Goal: Task Accomplishment & Management: Use online tool/utility

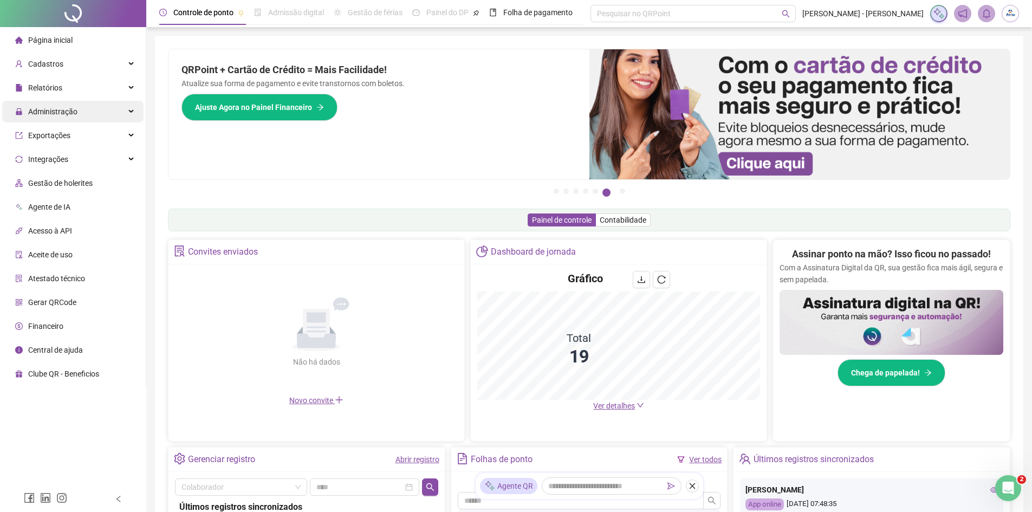
click at [80, 109] on div "Administração" at bounding box center [72, 112] width 141 height 22
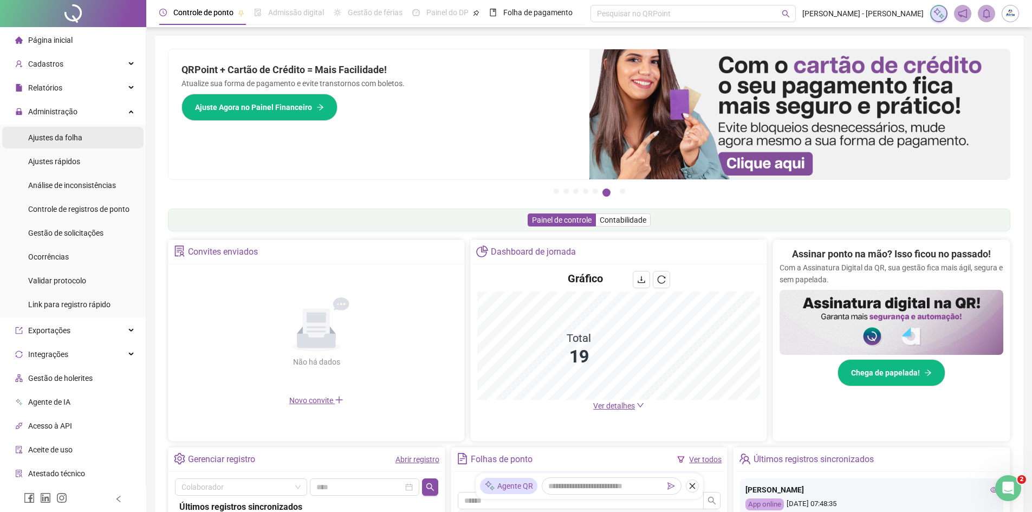
click at [80, 135] on span "Ajustes da folha" at bounding box center [55, 137] width 54 height 9
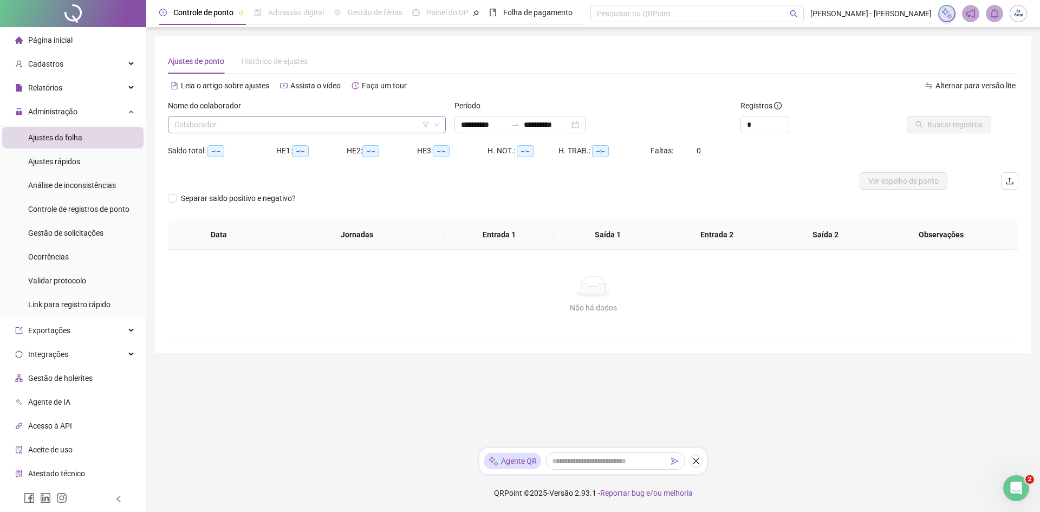
click at [233, 132] on input "search" at bounding box center [301, 124] width 255 height 16
type input "**********"
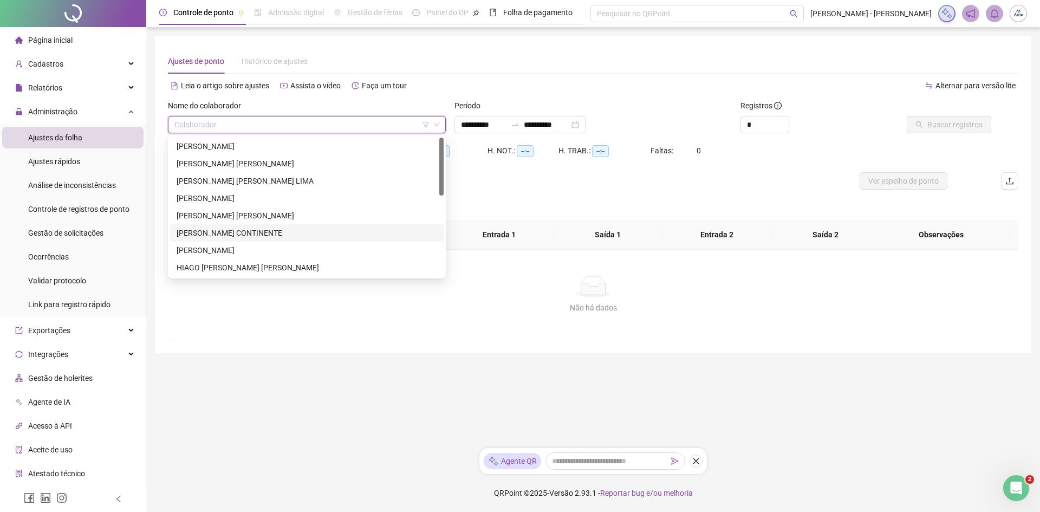
click at [214, 235] on div "[PERSON_NAME] CONTINENTE" at bounding box center [307, 233] width 261 height 12
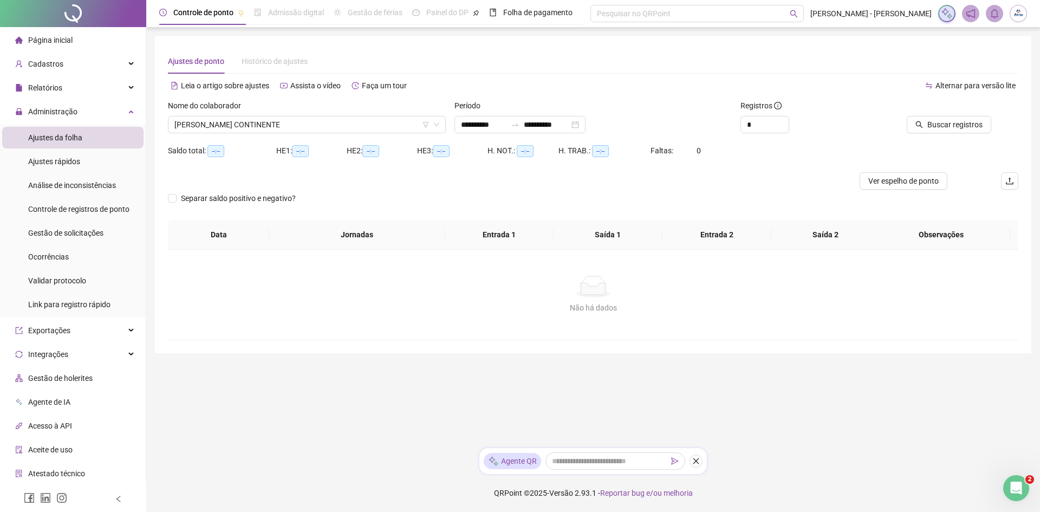
click at [850, 140] on div "Registros *" at bounding box center [807, 121] width 143 height 42
click at [921, 124] on icon "search" at bounding box center [920, 125] width 8 height 8
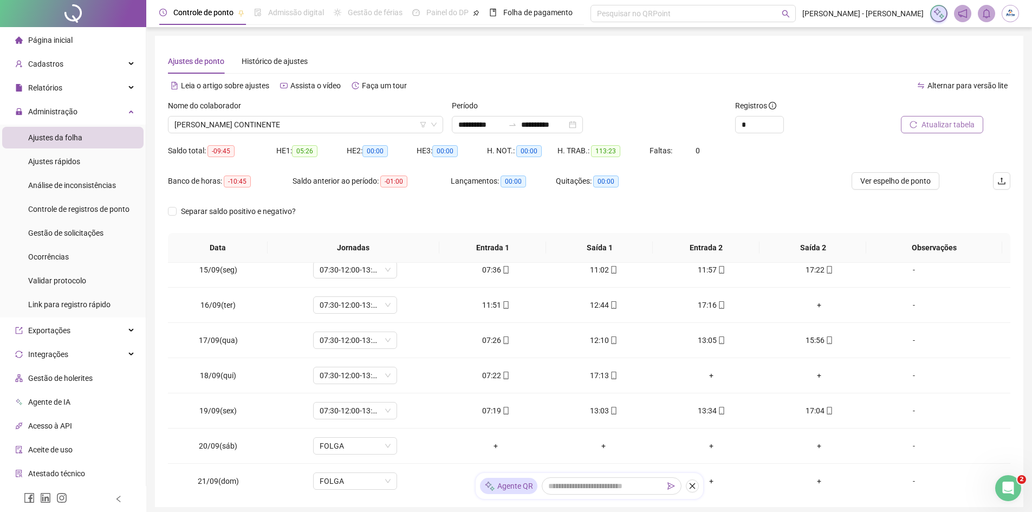
scroll to position [508, 0]
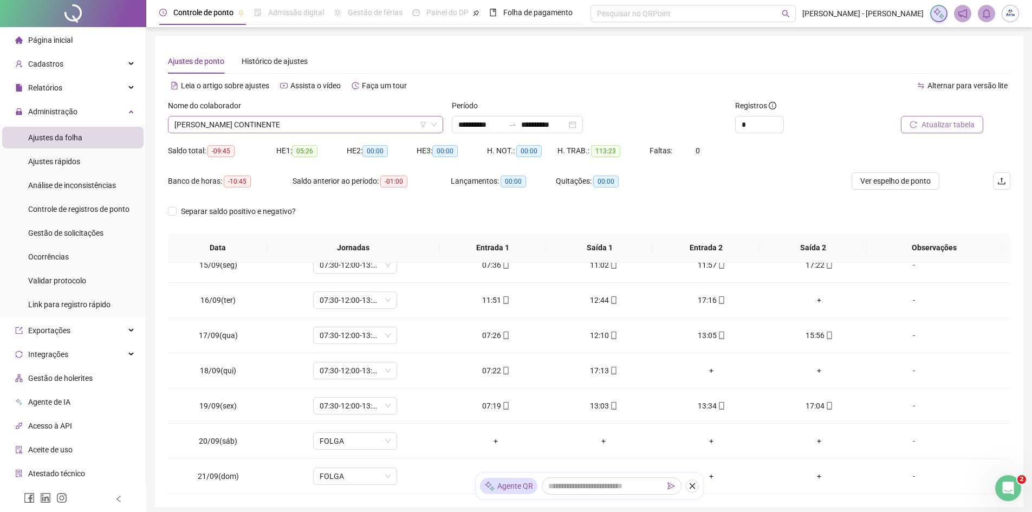
drag, startPoint x: 255, startPoint y: 137, endPoint x: 261, endPoint y: 127, distance: 11.9
click at [255, 137] on div "Nome do colaborador [PERSON_NAME] CONTINENTE" at bounding box center [306, 121] width 284 height 42
click at [259, 126] on span "[PERSON_NAME] CONTINENTE" at bounding box center [305, 124] width 262 height 16
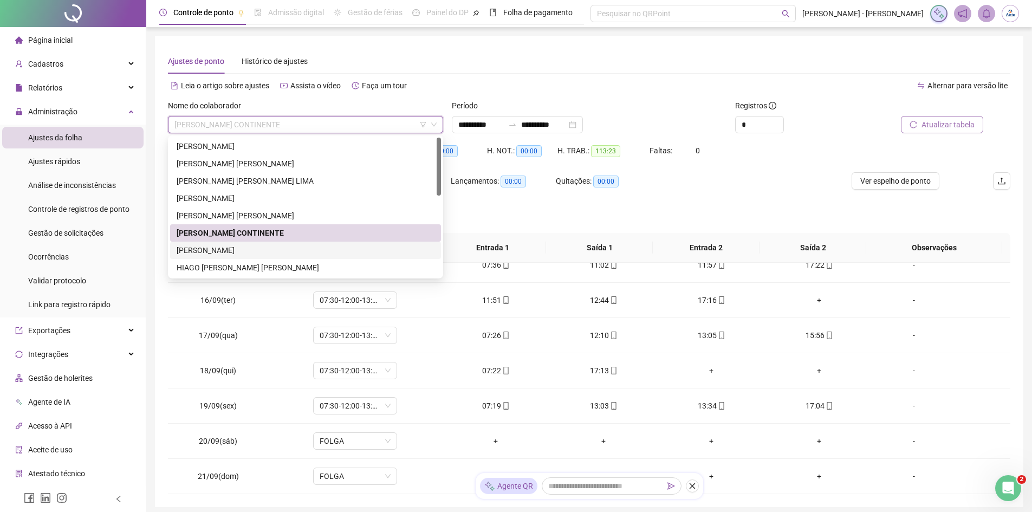
click at [216, 250] on div "[PERSON_NAME]" at bounding box center [306, 250] width 258 height 12
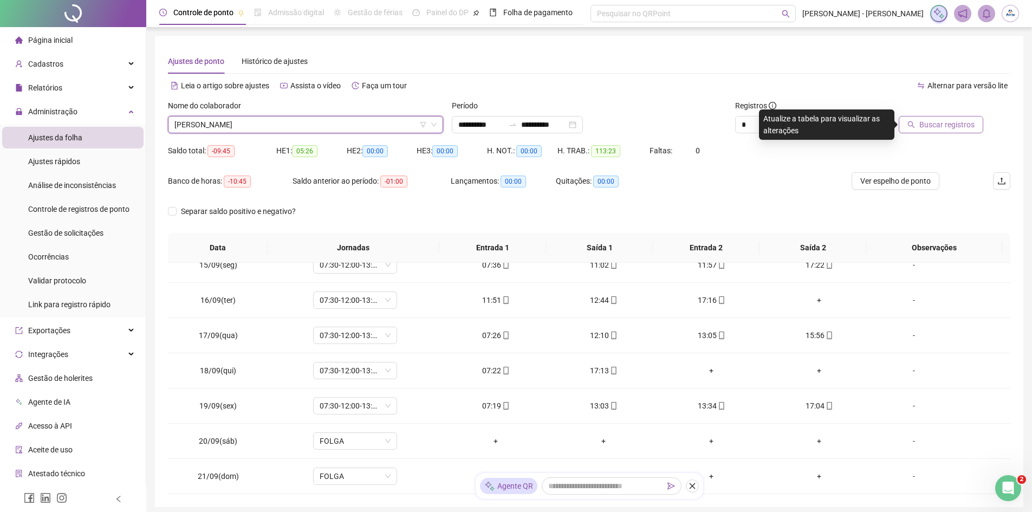
click at [934, 125] on span "Buscar registros" at bounding box center [946, 125] width 55 height 12
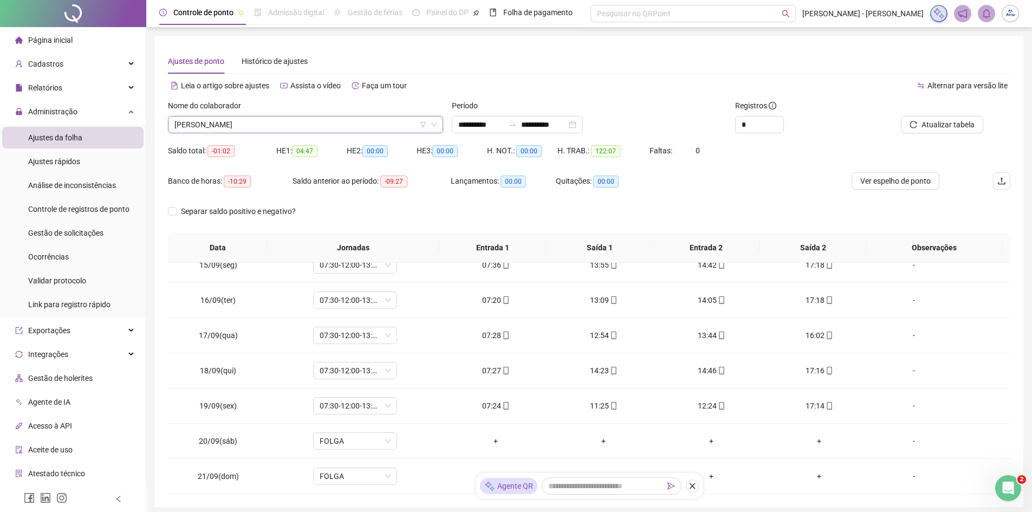
click at [299, 122] on span "[PERSON_NAME]" at bounding box center [305, 124] width 262 height 16
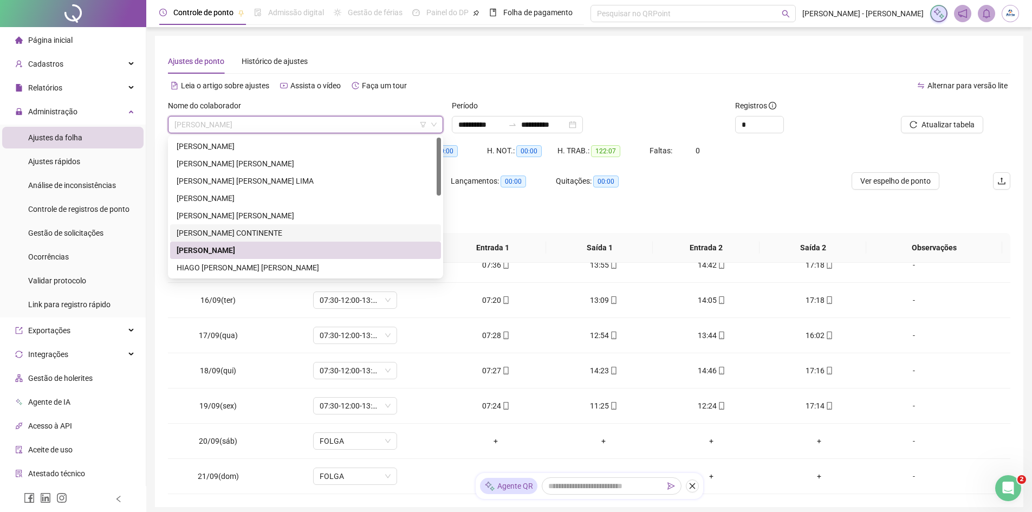
click at [218, 232] on div "[PERSON_NAME] CONTINENTE" at bounding box center [306, 233] width 258 height 12
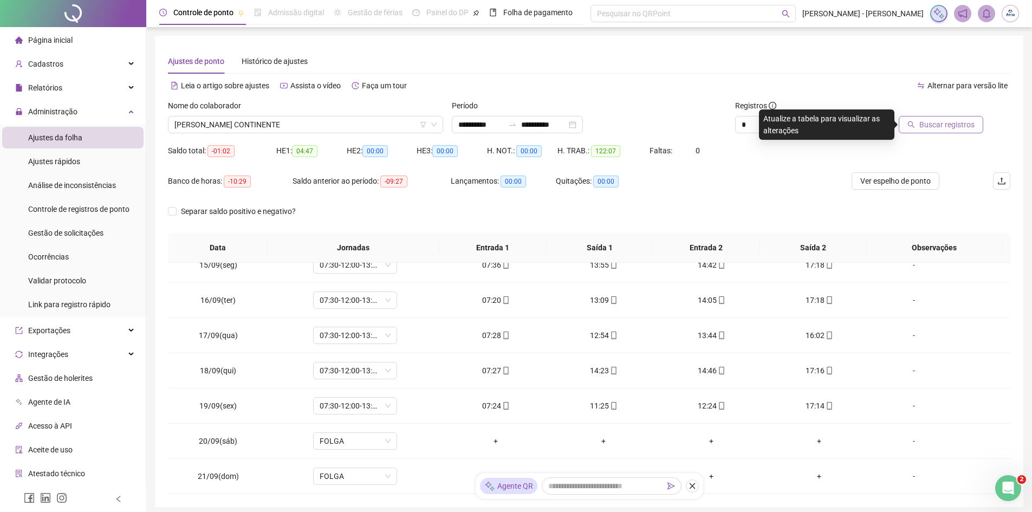
click at [944, 125] on span "Buscar registros" at bounding box center [946, 125] width 55 height 12
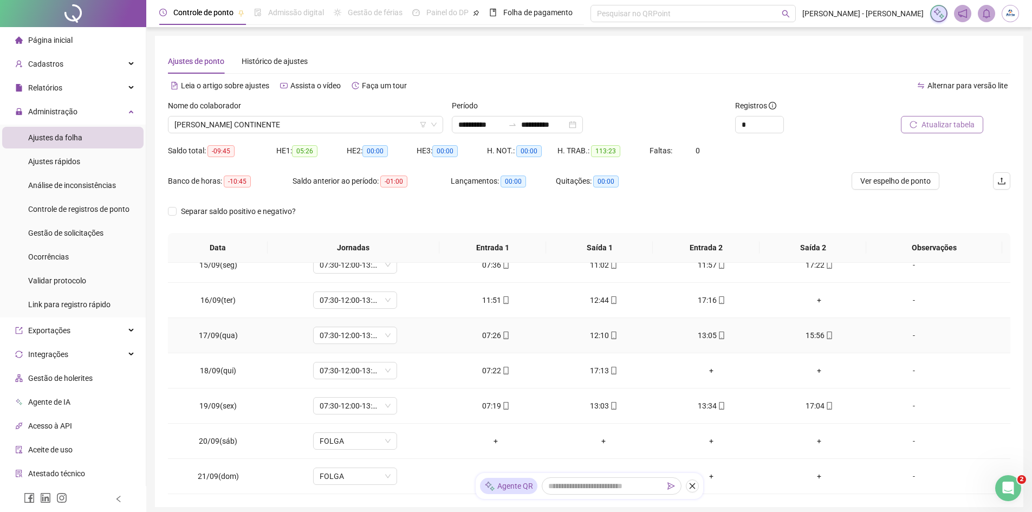
scroll to position [54, 0]
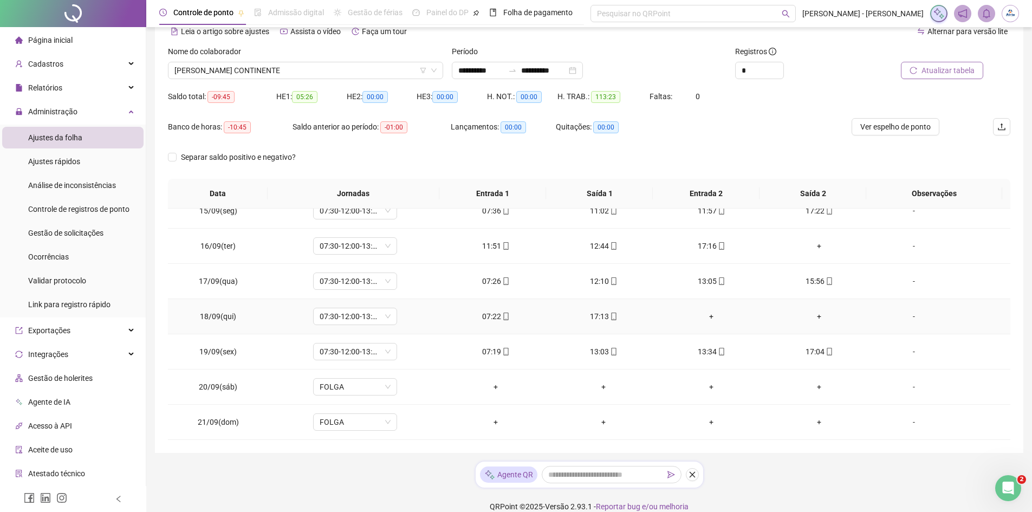
click at [704, 317] on div "+" at bounding box center [711, 316] width 90 height 12
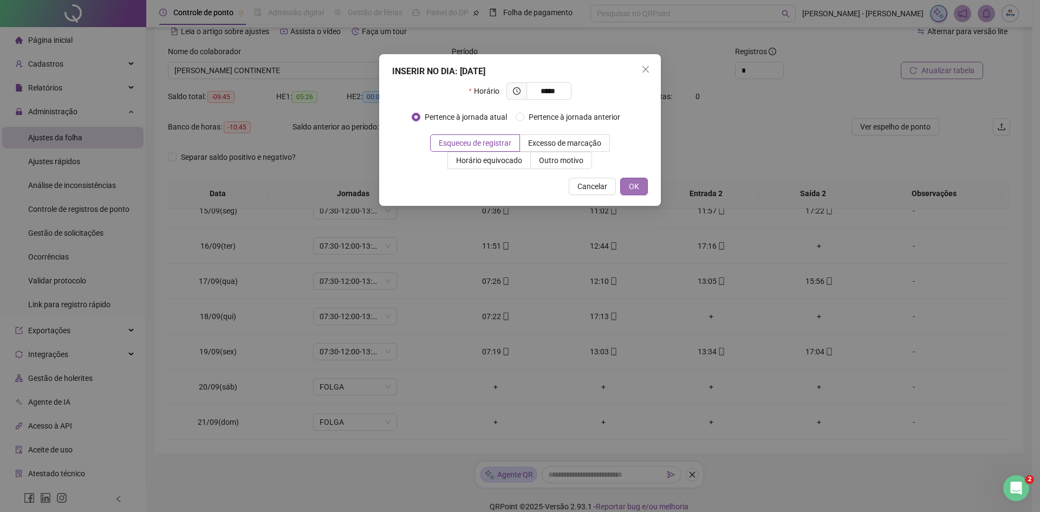
type input "*****"
click at [628, 184] on button "OK" at bounding box center [634, 186] width 28 height 17
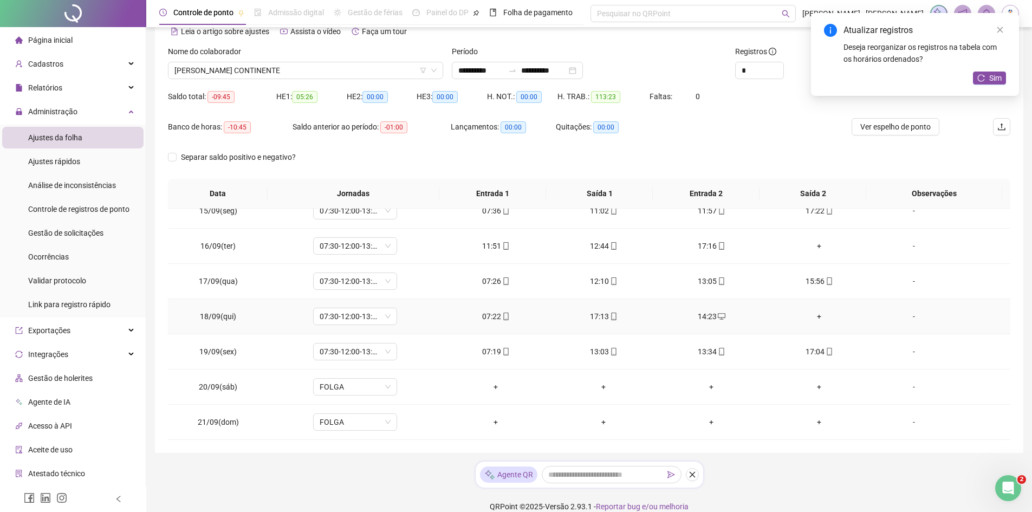
click at [810, 316] on div "+" at bounding box center [819, 316] width 90 height 12
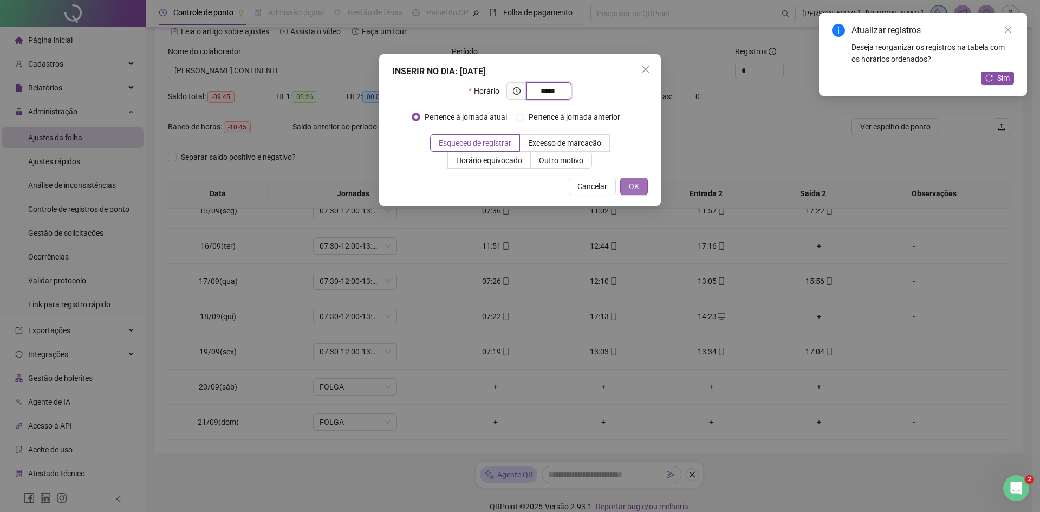
type input "*****"
click at [637, 188] on span "OK" at bounding box center [634, 186] width 10 height 12
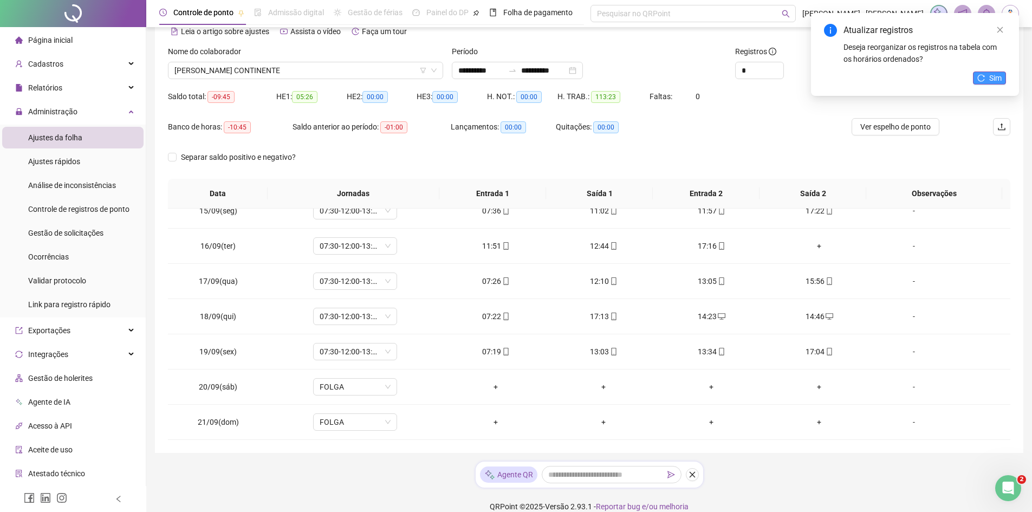
click at [992, 76] on span "Sim" at bounding box center [995, 78] width 12 height 12
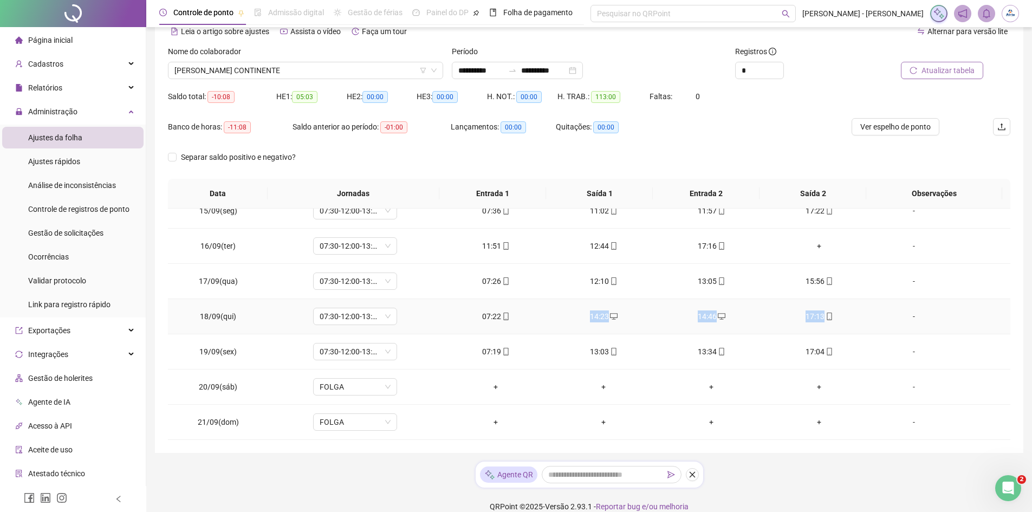
drag, startPoint x: 572, startPoint y: 319, endPoint x: 834, endPoint y: 322, distance: 261.7
click at [834, 322] on tr "18/09(qui) 07:30-12:00-13:00-17:18 07:22 14:23 14:46 17:13 -" at bounding box center [589, 316] width 842 height 35
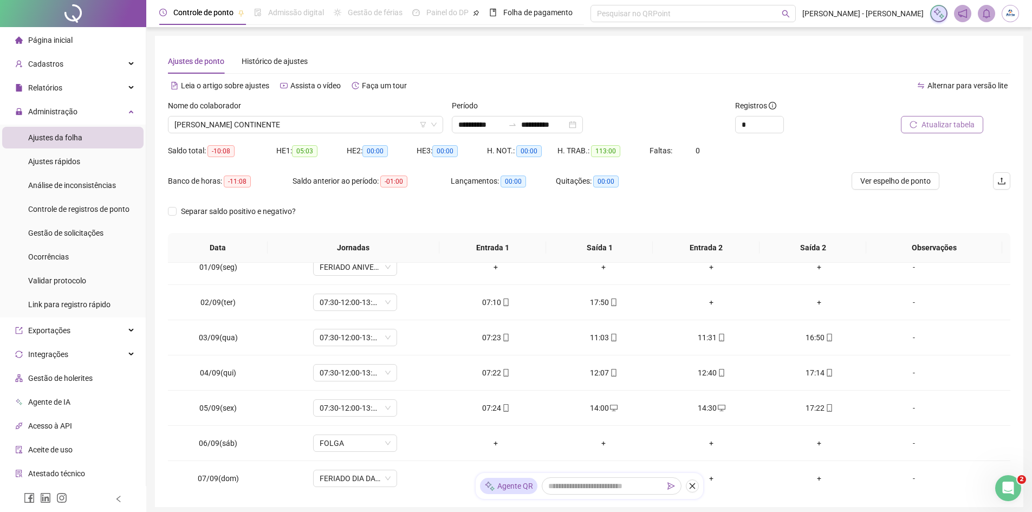
scroll to position [0, 0]
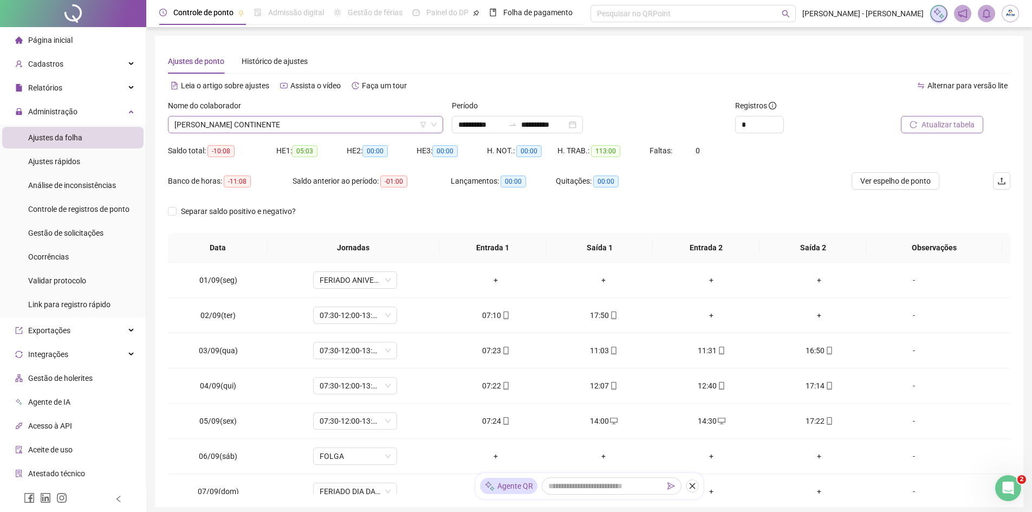
click at [251, 125] on span "[PERSON_NAME] CONTINENTE" at bounding box center [305, 124] width 262 height 16
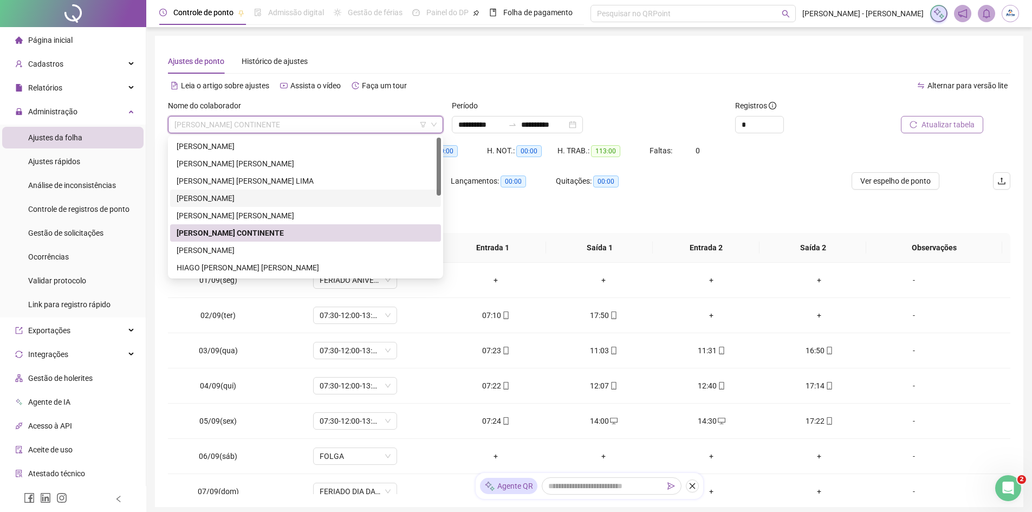
click at [241, 196] on div "[PERSON_NAME]" at bounding box center [306, 198] width 258 height 12
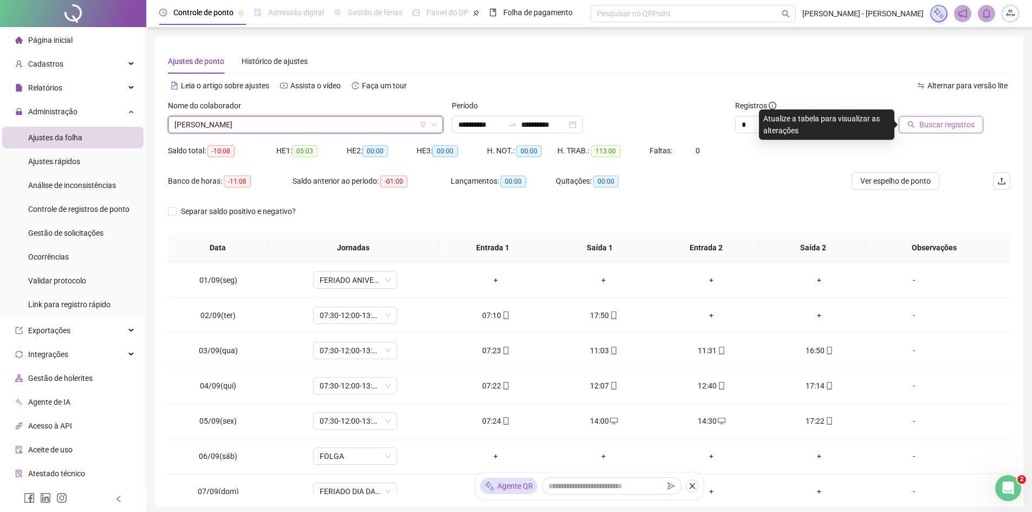
click at [962, 120] on span "Buscar registros" at bounding box center [946, 125] width 55 height 12
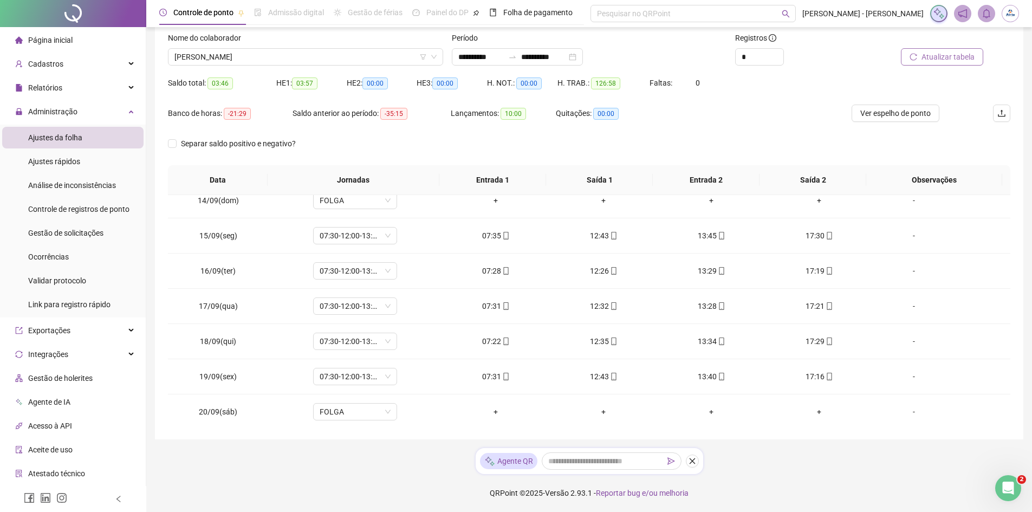
scroll to position [508, 0]
click at [214, 58] on span "[PERSON_NAME]" at bounding box center [305, 57] width 262 height 16
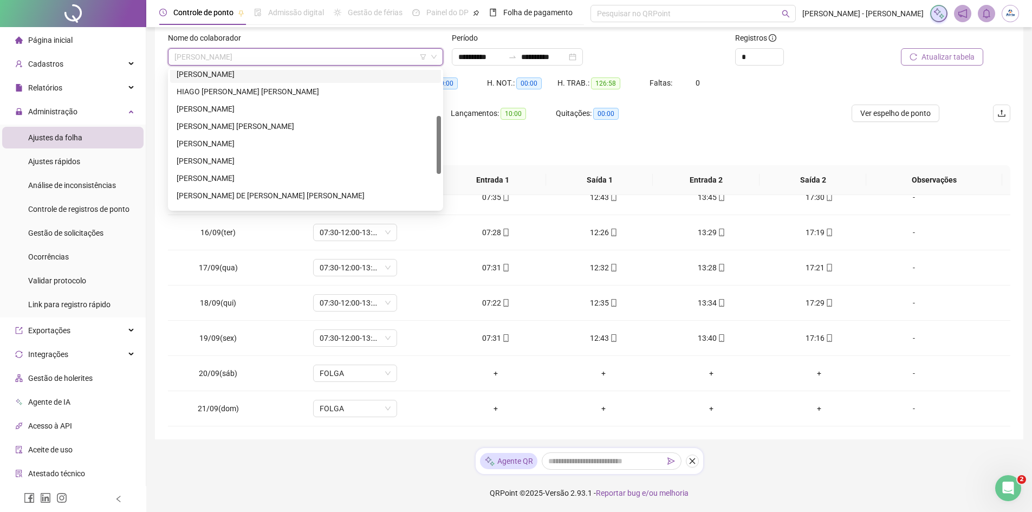
scroll to position [163, 0]
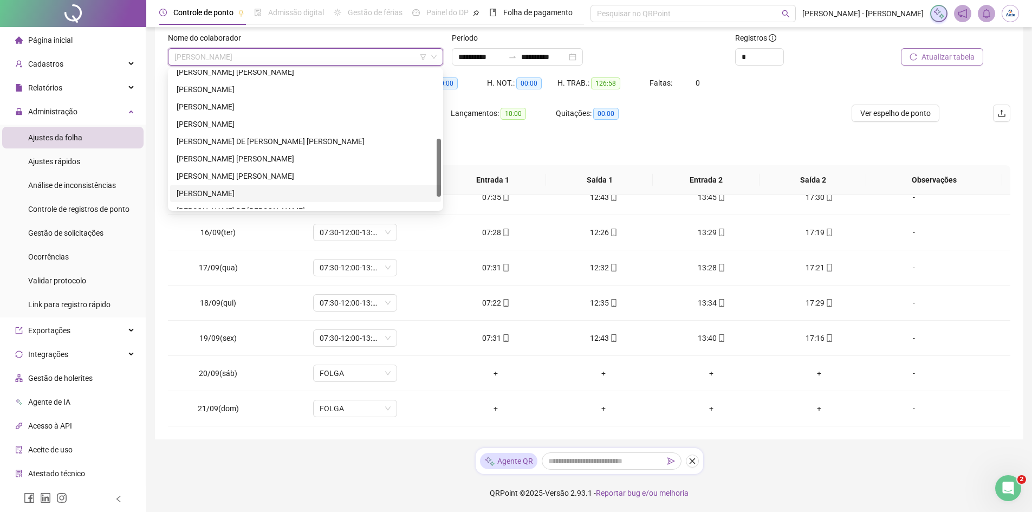
click at [218, 187] on div "[PERSON_NAME]" at bounding box center [305, 193] width 271 height 17
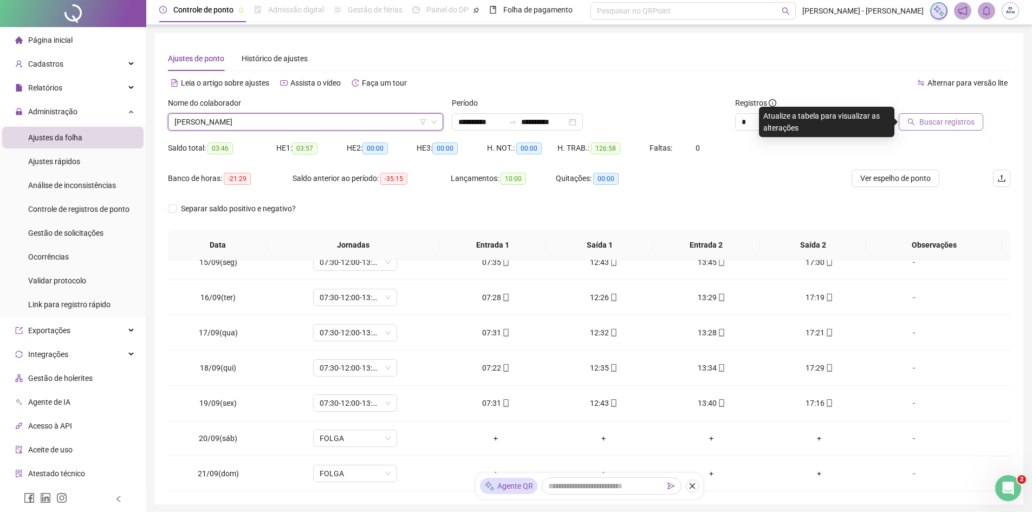
scroll to position [0, 0]
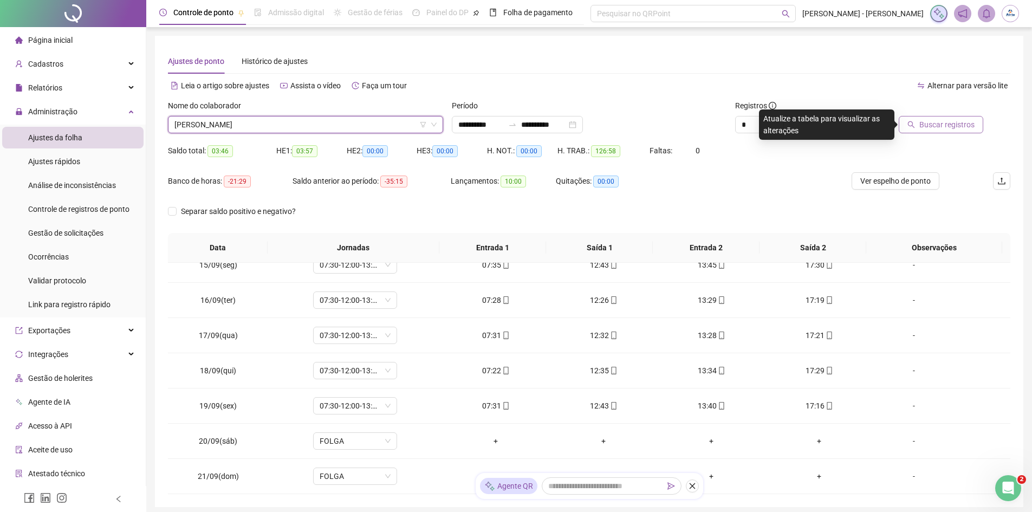
click at [945, 124] on span "Buscar registros" at bounding box center [946, 125] width 55 height 12
